Goal: Communication & Community: Participate in discussion

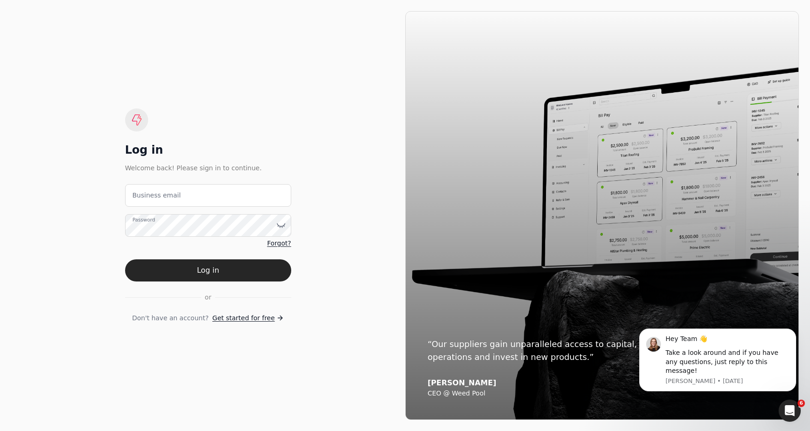
click at [787, 411] on icon "Open Intercom Messenger" at bounding box center [789, 410] width 15 height 15
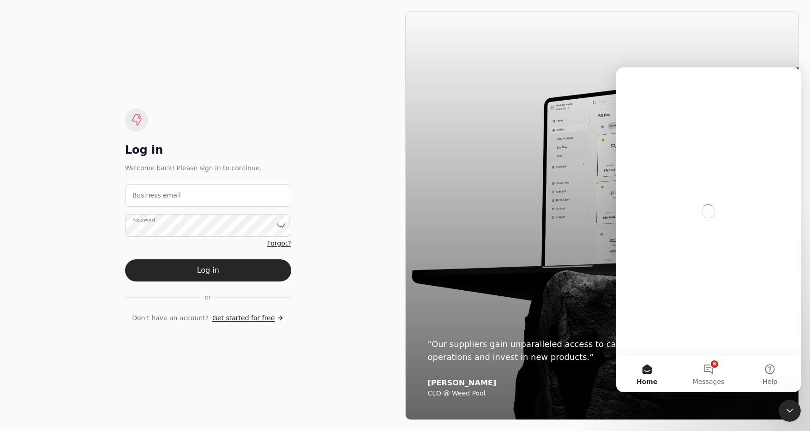
click at [792, 411] on icon "Close Intercom Messenger" at bounding box center [789, 410] width 11 height 11
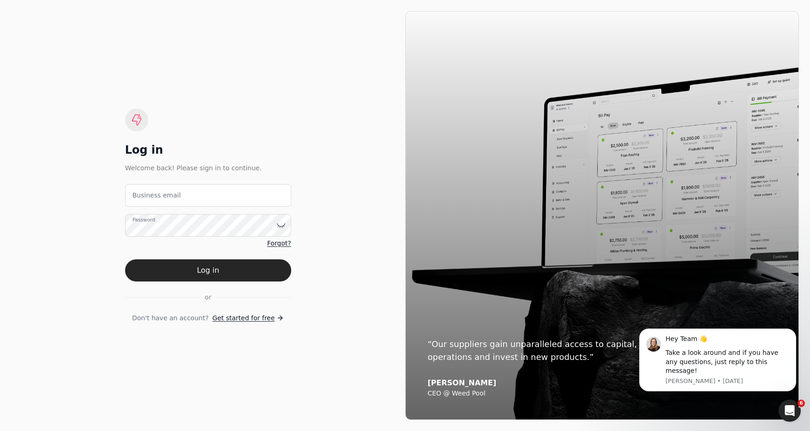
click at [786, 410] on icon "Open Intercom Messenger" at bounding box center [789, 410] width 15 height 15
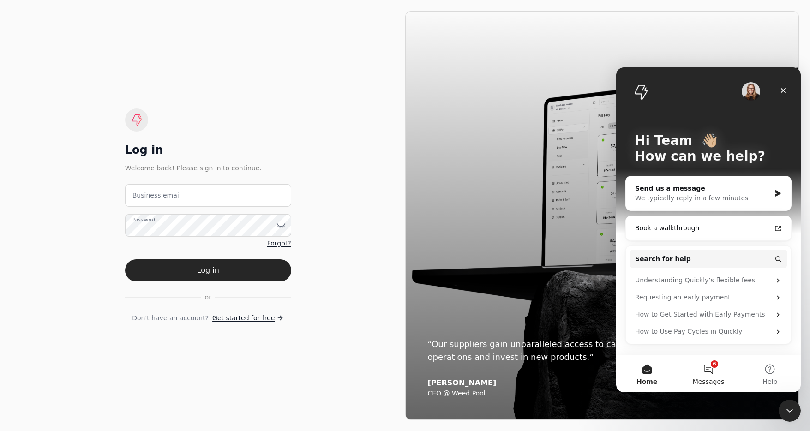
click at [713, 367] on button "6 Messages" at bounding box center [707, 373] width 61 height 37
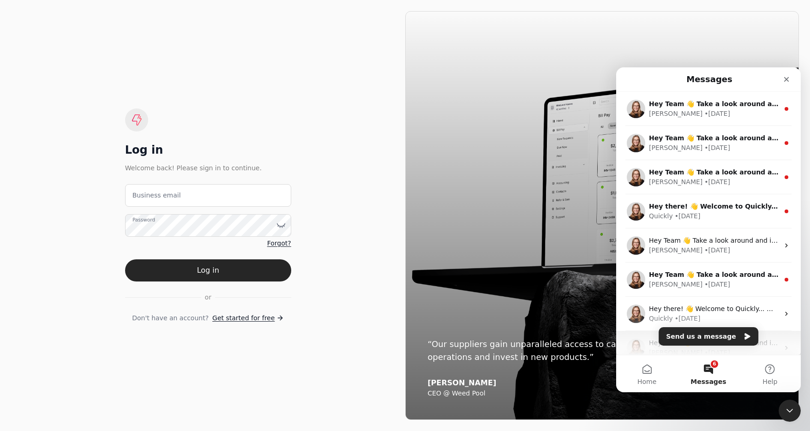
scroll to position [115, 0]
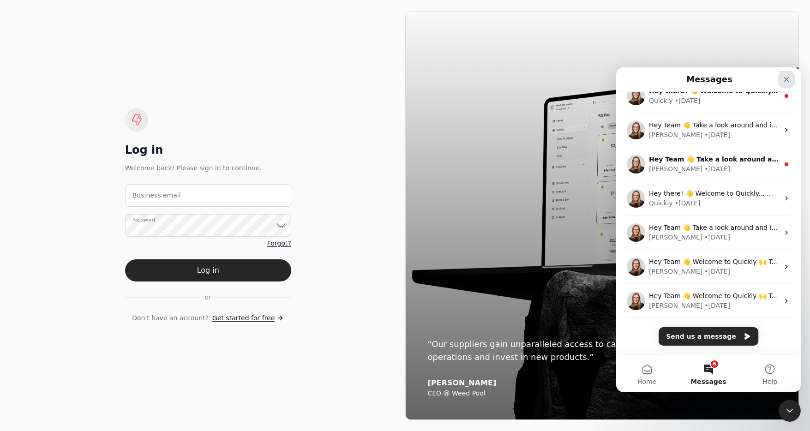
click at [789, 78] on icon "Close" at bounding box center [786, 79] width 7 height 7
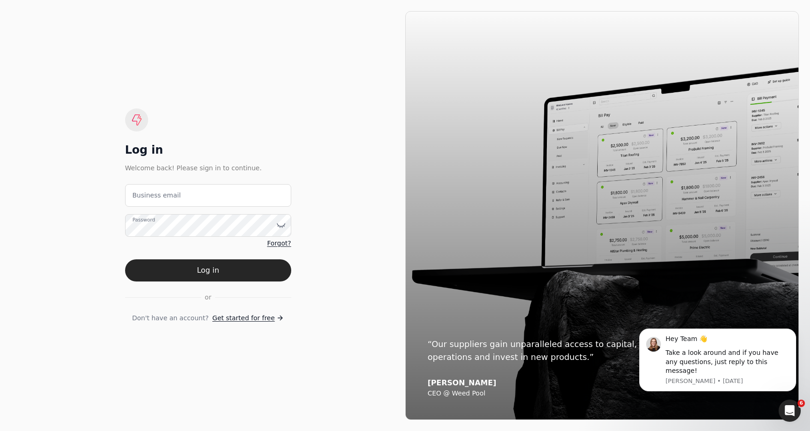
scroll to position [0, 0]
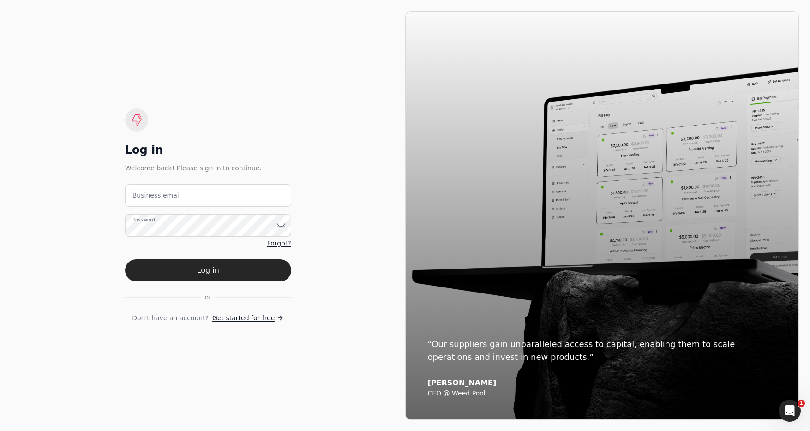
click at [788, 409] on icon "Open Intercom Messenger" at bounding box center [789, 410] width 15 height 15
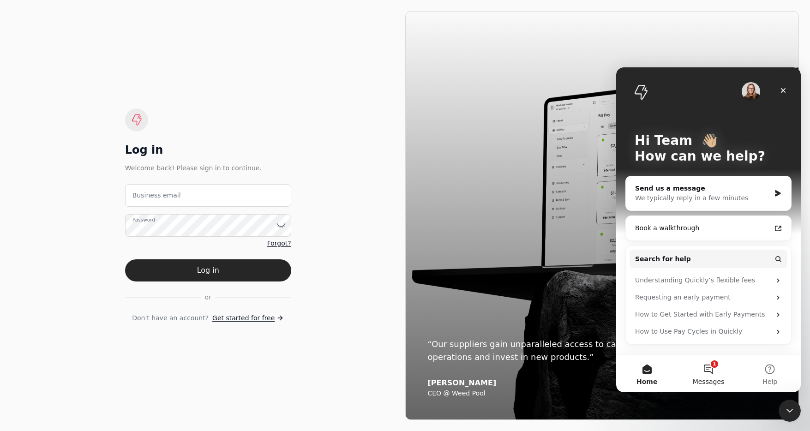
click at [712, 378] on span "Messages" at bounding box center [709, 381] width 32 height 6
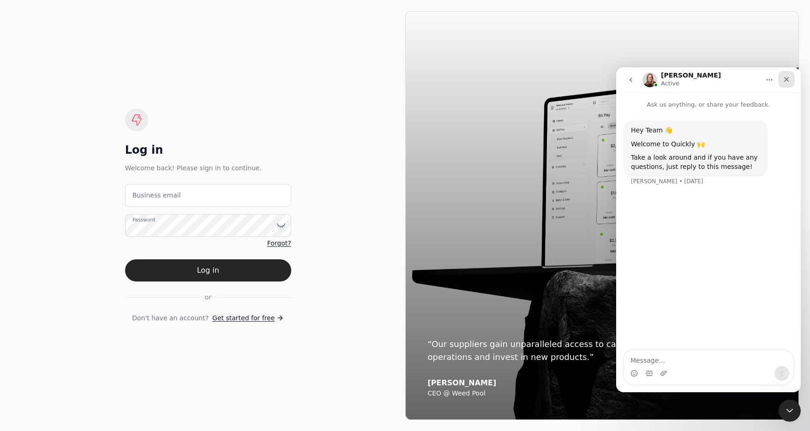
click at [790, 80] on div "Close" at bounding box center [786, 79] width 17 height 17
